Goal: Information Seeking & Learning: Learn about a topic

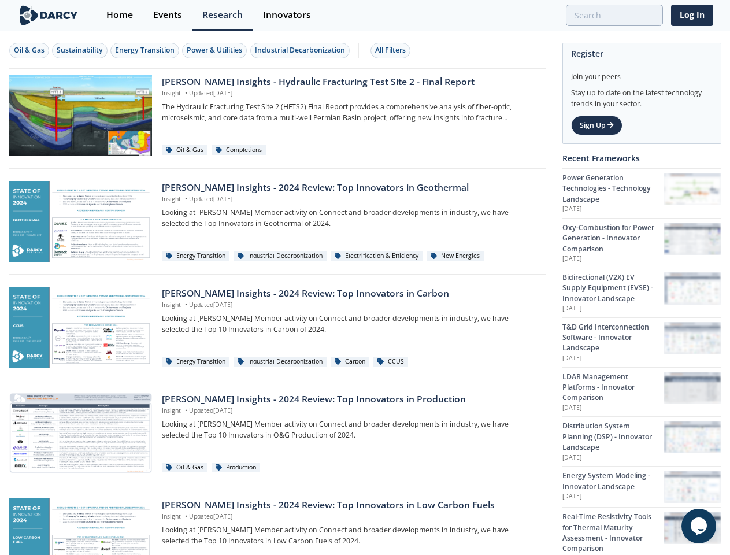
click at [29, 50] on div "Oil & Gas" at bounding box center [29, 50] width 31 height 10
click at [80, 50] on div "Sustainability" at bounding box center [80, 50] width 46 height 10
click at [146, 50] on div "Energy Transition" at bounding box center [144, 50] width 59 height 10
click at [216, 50] on div "Power & Utilities" at bounding box center [214, 50] width 55 height 10
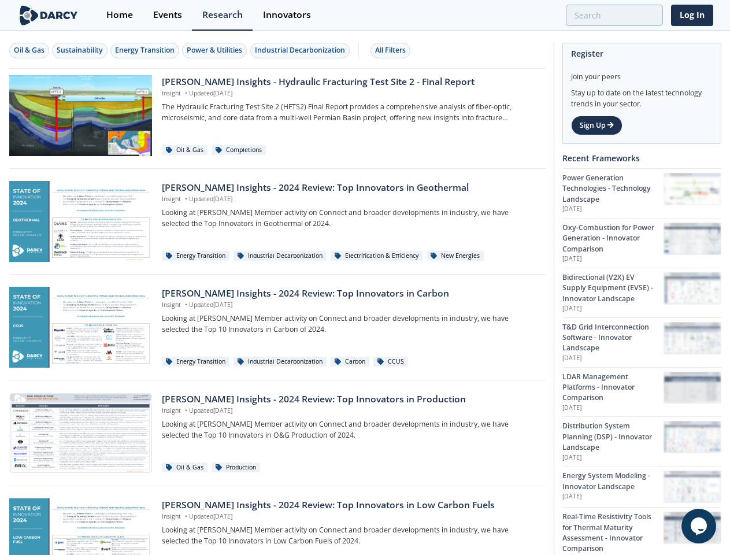
click at [302, 50] on div "Industrial Decarbonization" at bounding box center [300, 50] width 90 height 10
click at [393, 50] on div "All Filters" at bounding box center [390, 50] width 31 height 10
click at [698, 526] on icon "Chat widget" at bounding box center [698, 525] width 16 height 17
